Goal: Task Accomplishment & Management: Manage account settings

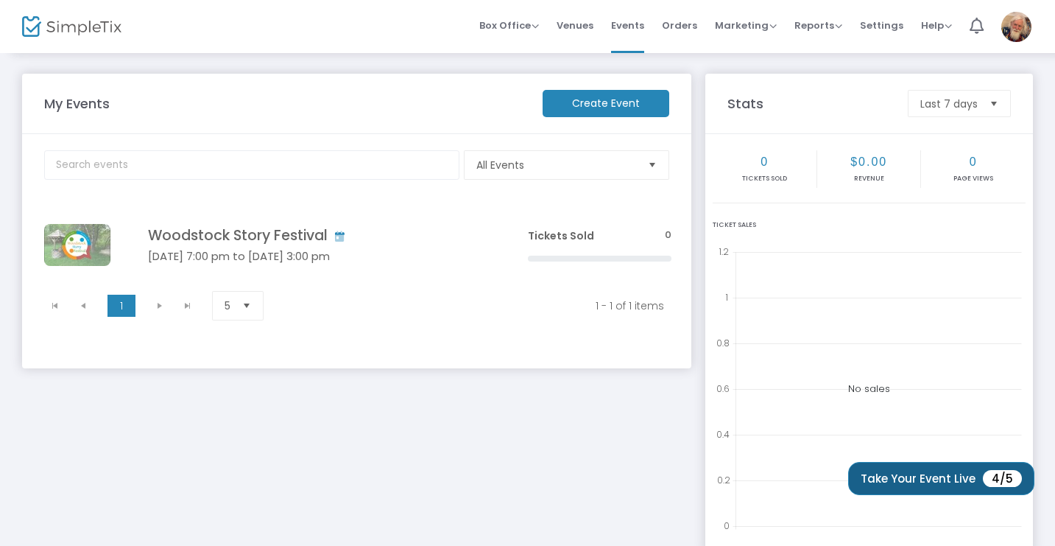
click at [999, 477] on span "4/5" at bounding box center [1002, 478] width 39 height 17
